Goal: Task Accomplishment & Management: Complete application form

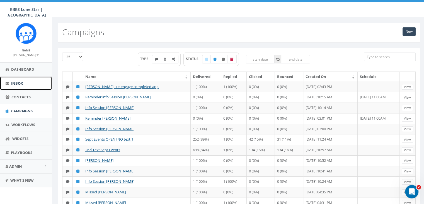
click at [18, 82] on span "Inbox" at bounding box center [17, 83] width 12 height 5
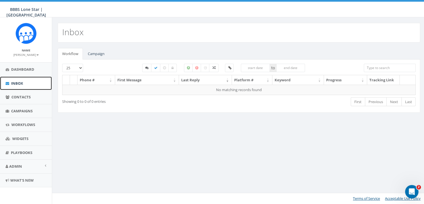
click at [16, 81] on span "Inbox" at bounding box center [17, 83] width 12 height 5
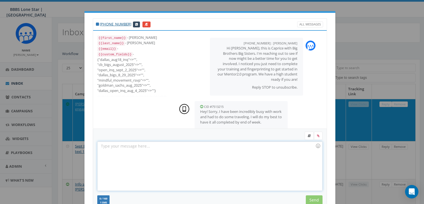
select select
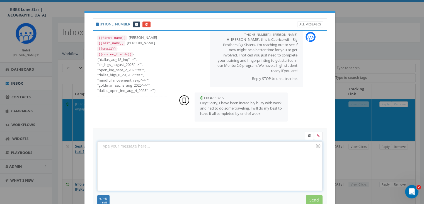
click at [113, 146] on div at bounding box center [210, 165] width 224 height 49
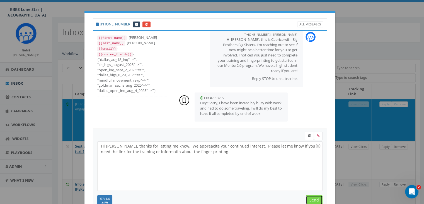
click at [313, 198] on input "Send" at bounding box center [314, 199] width 17 height 9
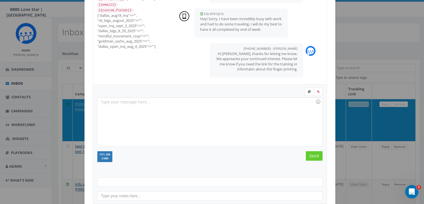
scroll to position [75, 0]
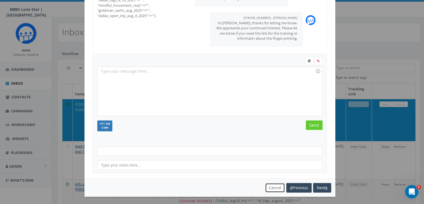
click at [272, 185] on button "Cancel" at bounding box center [275, 187] width 20 height 9
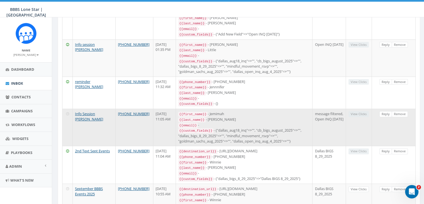
scroll to position [0, 0]
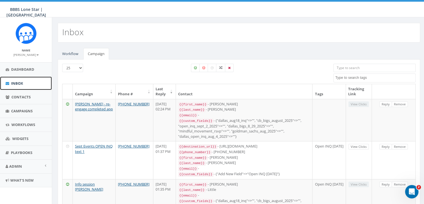
click at [20, 80] on link "Inbox" at bounding box center [26, 83] width 52 height 14
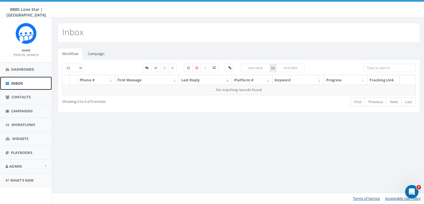
click at [21, 80] on link "Inbox" at bounding box center [26, 83] width 52 height 14
select select
click at [101, 50] on link "Campaign" at bounding box center [96, 53] width 26 height 11
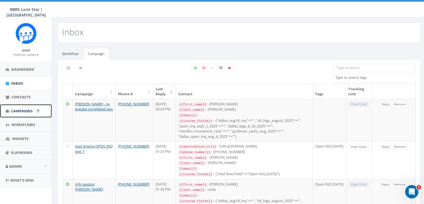
click at [18, 110] on span "Campaigns" at bounding box center [21, 110] width 21 height 5
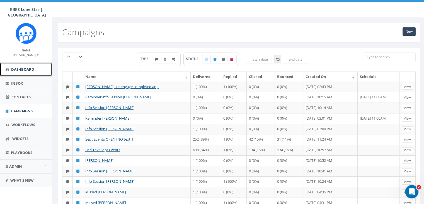
click at [35, 67] on link "Dashboard" at bounding box center [26, 69] width 52 height 14
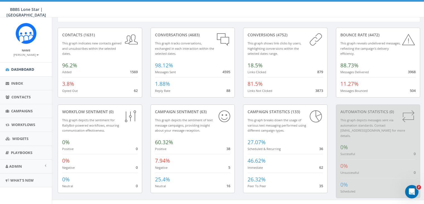
scroll to position [21, 0]
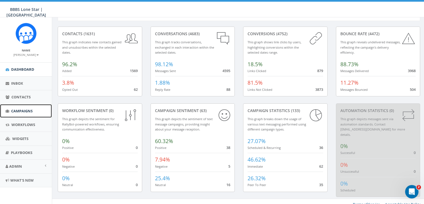
click at [22, 109] on span "Campaigns" at bounding box center [21, 110] width 21 height 5
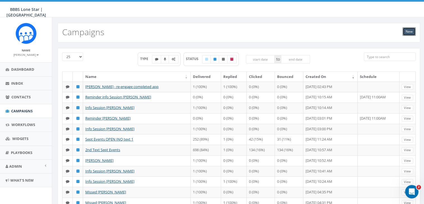
click at [408, 31] on link "New" at bounding box center [409, 31] width 13 height 8
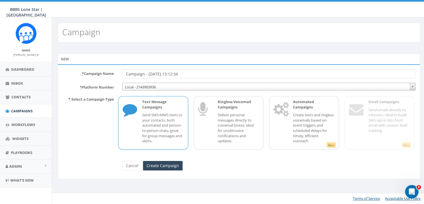
drag, startPoint x: 188, startPoint y: 74, endPoint x: 80, endPoint y: 67, distance: 108.1
click at [80, 67] on div "* Campaign Name Campaign - 09/04/2025, 13:12:34 * Platform Number Local - 21439…" at bounding box center [239, 121] width 362 height 115
type input "info session [PERSON_NAME]"
click at [156, 113] on p "Send SMS/MMS texts to your contacts, both automated and person-to-person chats,…" at bounding box center [162, 127] width 41 height 31
click at [170, 164] on input "Create Campaign" at bounding box center [163, 165] width 40 height 9
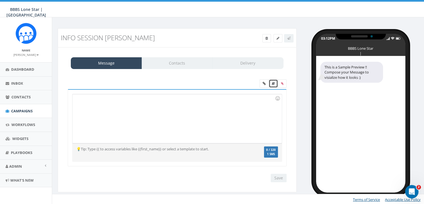
click at [272, 80] on link at bounding box center [273, 83] width 9 height 8
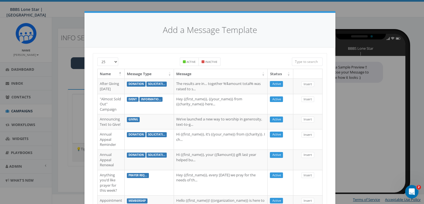
click at [313, 61] on input "search" at bounding box center [307, 61] width 31 height 8
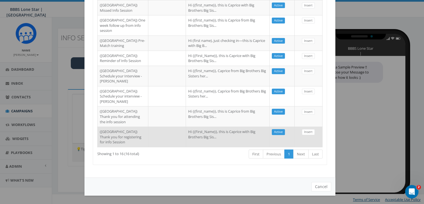
type input "Dallas"
click at [151, 126] on td at bounding box center [167, 136] width 38 height 20
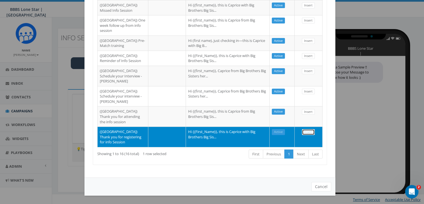
click at [302, 129] on link "Insert" at bounding box center [308, 132] width 13 height 6
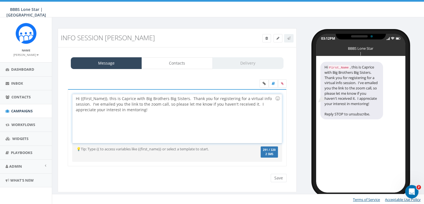
click at [107, 98] on div "Hi {{First_Name}}, this is Caprice with Big Brothers Big Sisters. Thank you for…" at bounding box center [176, 118] width 209 height 49
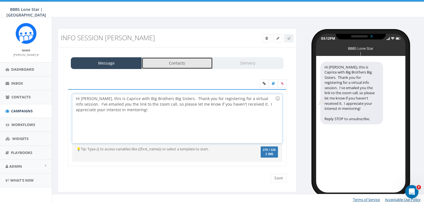
click at [174, 66] on link "Contacts" at bounding box center [177, 63] width 71 height 12
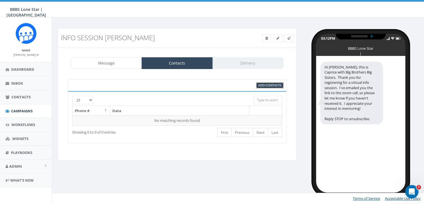
click at [268, 84] on span "Add Contacts" at bounding box center [269, 85] width 23 height 4
select select
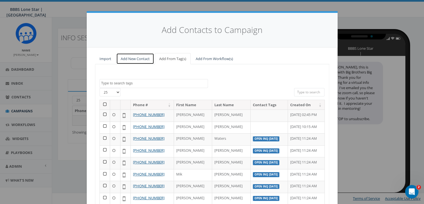
click at [135, 57] on link "Add New Contact" at bounding box center [135, 58] width 38 height 11
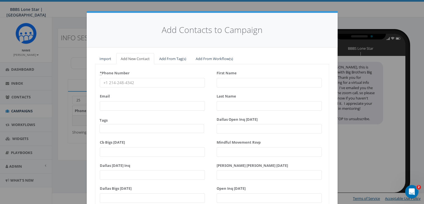
click at [104, 81] on input "* Phone Number" at bounding box center [152, 82] width 105 height 9
paste input "214-772-5891"
type input "214-772-5891"
click at [226, 83] on input "First Name" at bounding box center [269, 82] width 105 height 9
type input "T"
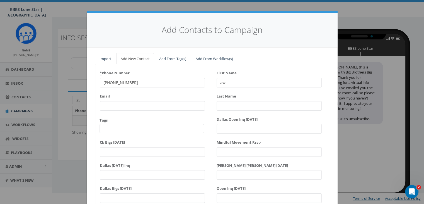
type input "a"
type input "Tawana"
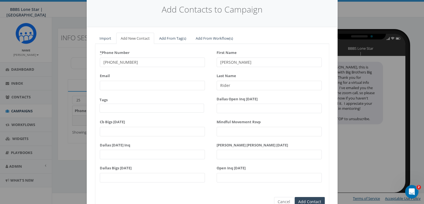
scroll to position [48, 0]
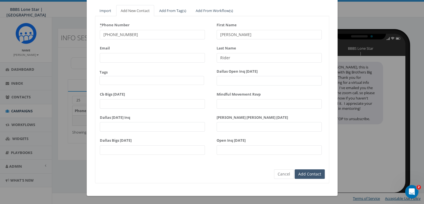
type input "Rider"
click at [299, 171] on input "Add Contact" at bounding box center [310, 173] width 30 height 9
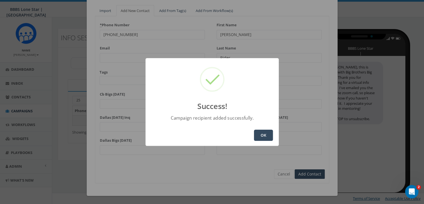
click at [260, 137] on button "OK" at bounding box center [263, 134] width 19 height 11
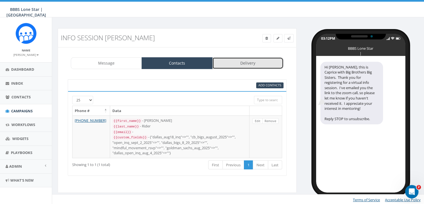
click at [262, 63] on link "Delivery" at bounding box center [247, 63] width 71 height 12
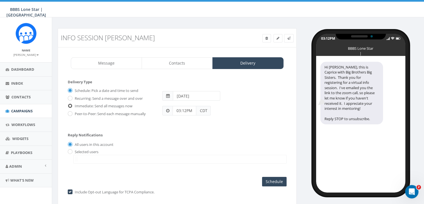
click at [71, 104] on input "Immediate: Send all messages now" at bounding box center [70, 106] width 4 height 4
radio input "true"
click at [73, 149] on label "Selected users" at bounding box center [85, 152] width 25 height 6
click at [68, 151] on input "radio" at bounding box center [70, 152] width 4 height 4
radio input "true"
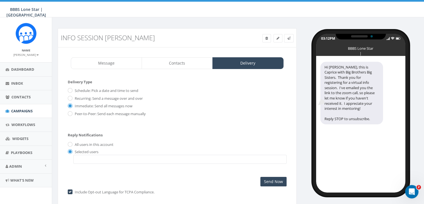
click at [82, 159] on span at bounding box center [179, 158] width 213 height 9
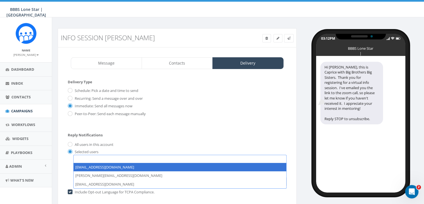
select select "1730"
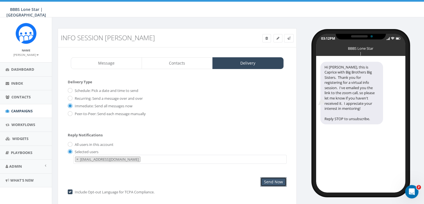
click at [276, 178] on input "Send Now" at bounding box center [273, 181] width 26 height 9
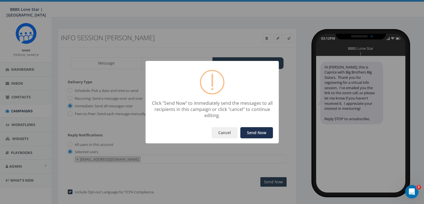
click at [252, 131] on button "Send Now" at bounding box center [256, 132] width 33 height 11
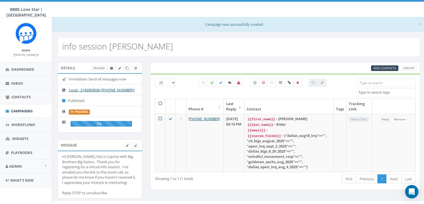
select select
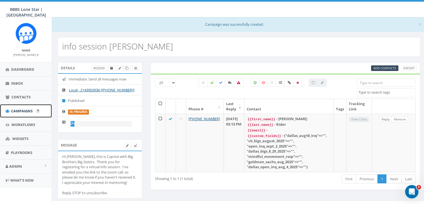
click at [21, 111] on span "Campaigns" at bounding box center [21, 110] width 21 height 5
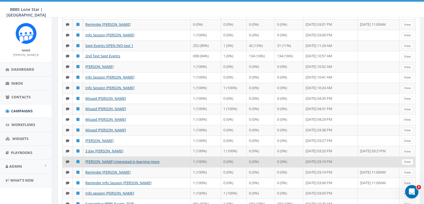
scroll to position [92, 0]
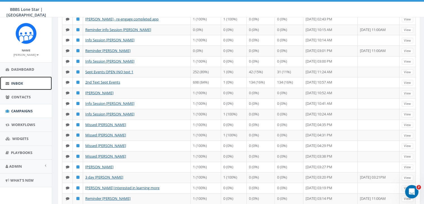
click at [20, 83] on span "Inbox" at bounding box center [17, 83] width 12 height 5
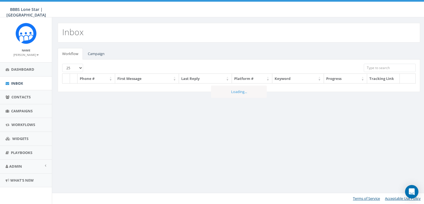
select select
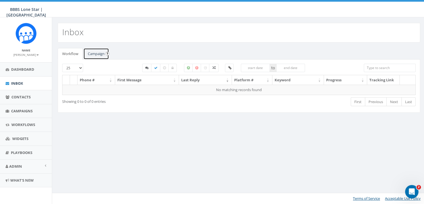
click at [98, 55] on link "Campaign" at bounding box center [96, 53] width 26 height 11
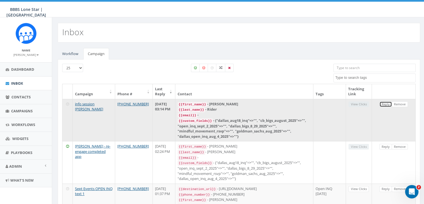
click at [387, 103] on link "Reply" at bounding box center [386, 104] width 13 height 6
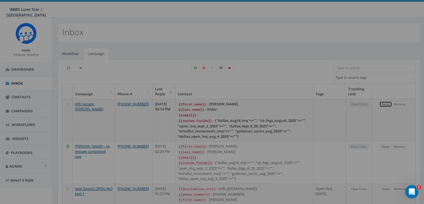
select select
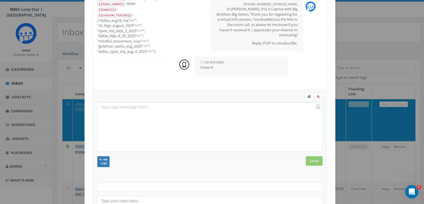
scroll to position [75, 0]
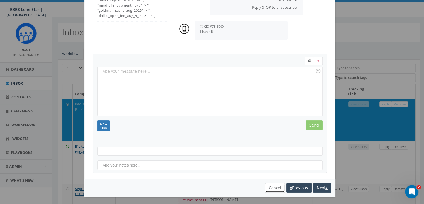
click at [272, 184] on button "Cancel" at bounding box center [275, 187] width 20 height 9
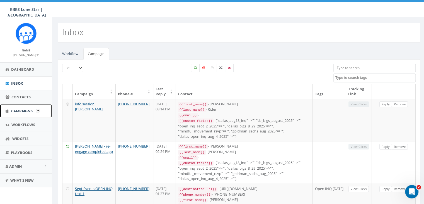
click at [21, 110] on span "Campaigns" at bounding box center [21, 110] width 21 height 5
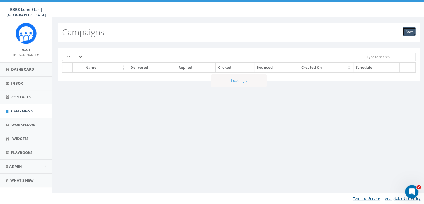
click at [410, 28] on link "New" at bounding box center [409, 31] width 13 height 8
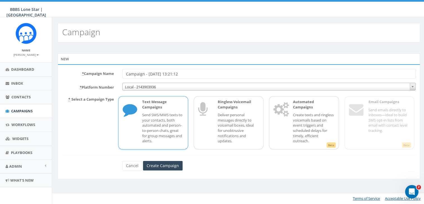
drag, startPoint x: 201, startPoint y: 75, endPoint x: 103, endPoint y: 70, distance: 98.8
click at [103, 70] on div "* Campaign Name Campaign - [DATE] 13:21:12" at bounding box center [239, 73] width 362 height 9
type input "Reminder [PERSON_NAME]"
click at [157, 165] on input "Create Campaign" at bounding box center [163, 165] width 40 height 9
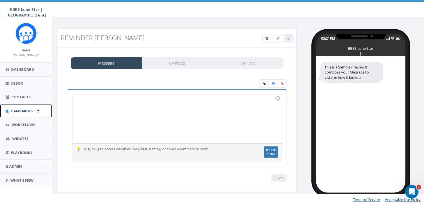
click at [24, 110] on span "Campaigns" at bounding box center [21, 110] width 21 height 5
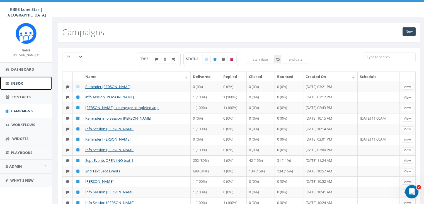
click at [18, 79] on link "Inbox" at bounding box center [26, 83] width 52 height 14
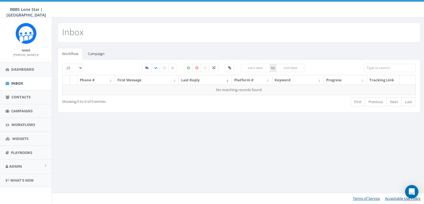
select select
click at [99, 53] on link "Campaign" at bounding box center [96, 53] width 26 height 11
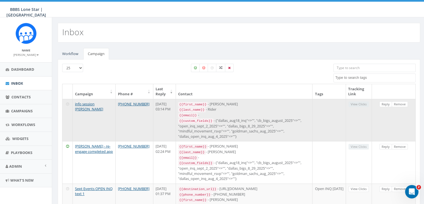
click at [386, 99] on td "Reply Remove" at bounding box center [394, 120] width 44 height 42
click at [385, 102] on link "Reply" at bounding box center [386, 104] width 13 height 6
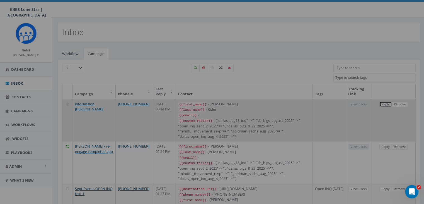
select select
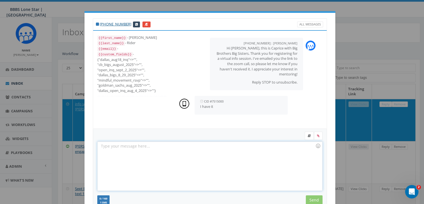
click at [173, 148] on div at bounding box center [210, 165] width 224 height 49
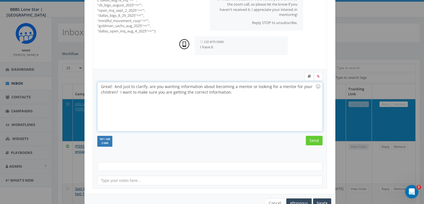
scroll to position [75, 0]
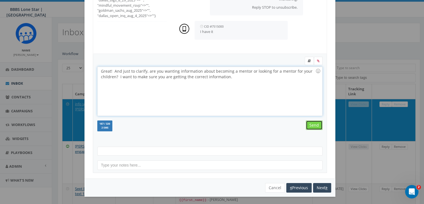
click at [307, 122] on input "Send" at bounding box center [314, 124] width 17 height 9
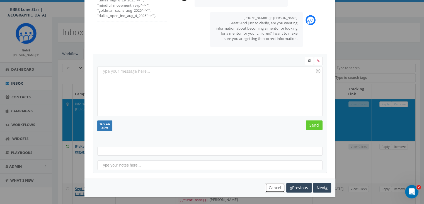
click at [265, 187] on button "Cancel" at bounding box center [275, 187] width 20 height 9
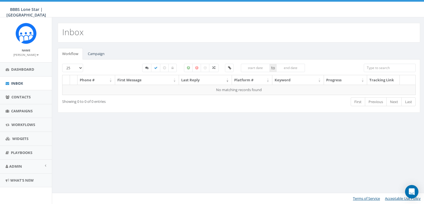
select select
click at [89, 53] on link "Campaign" at bounding box center [96, 53] width 26 height 11
